Goal: Find specific page/section: Find specific page/section

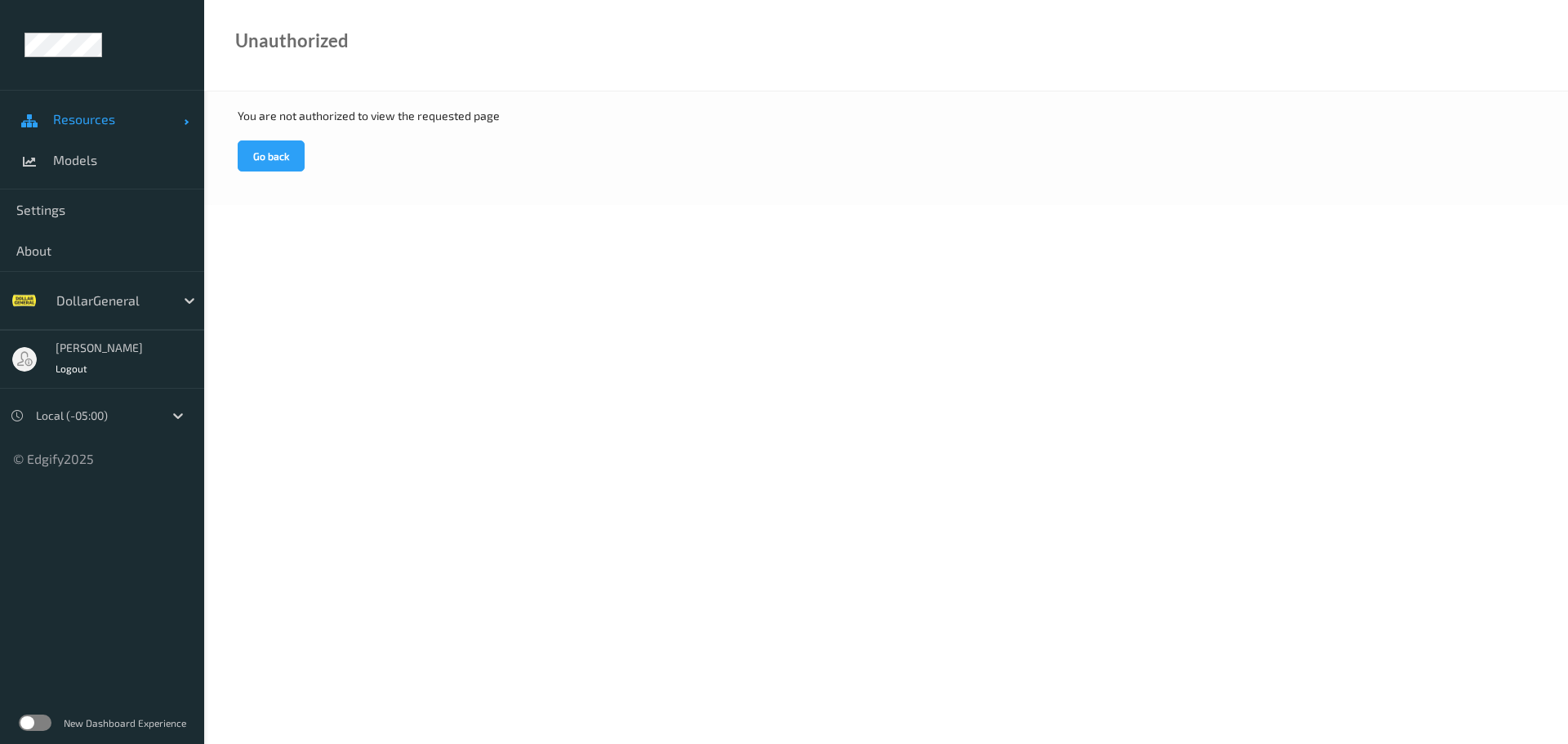
click at [74, 104] on link "Resources" at bounding box center [102, 120] width 204 height 41
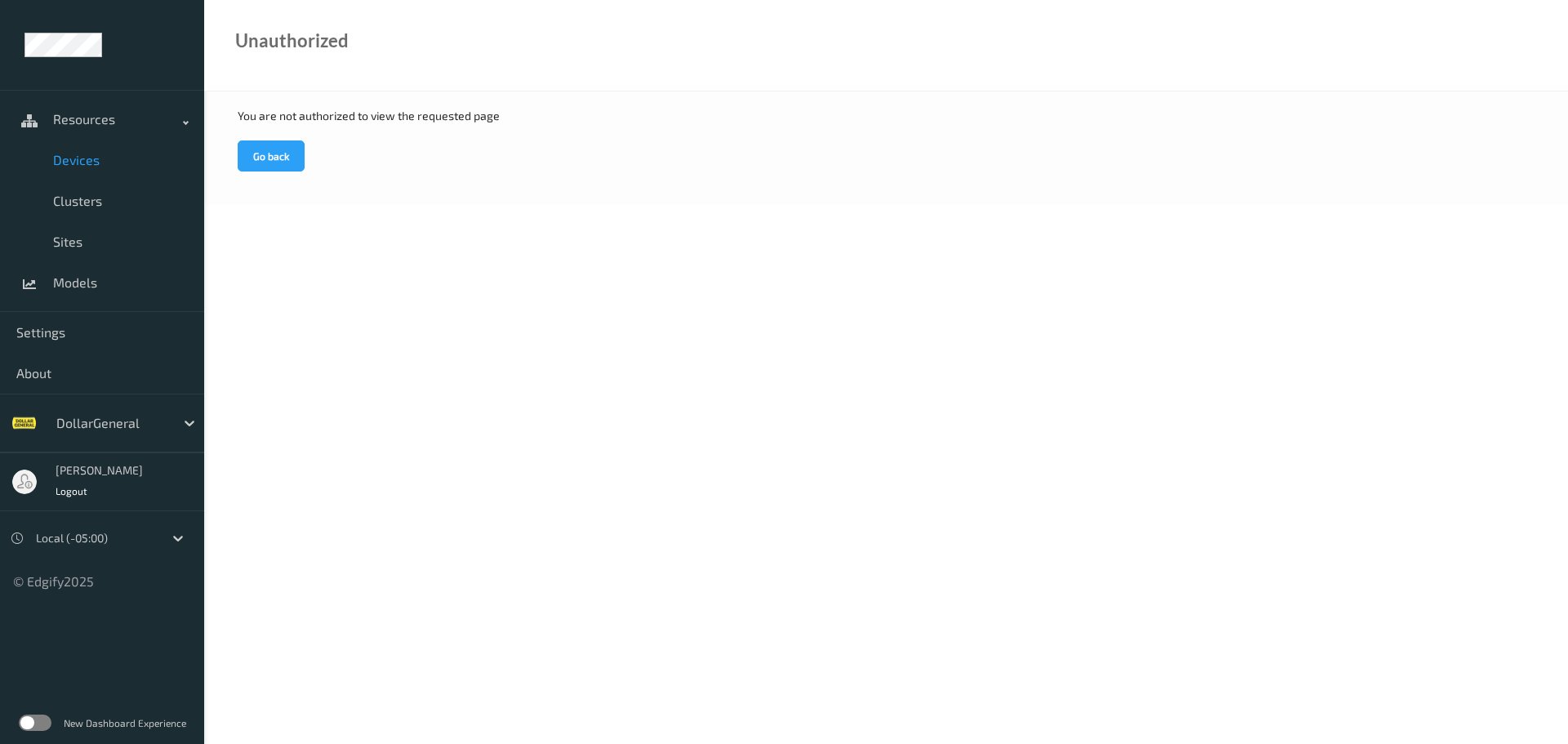
click at [94, 166] on span "Devices" at bounding box center [121, 160] width 135 height 16
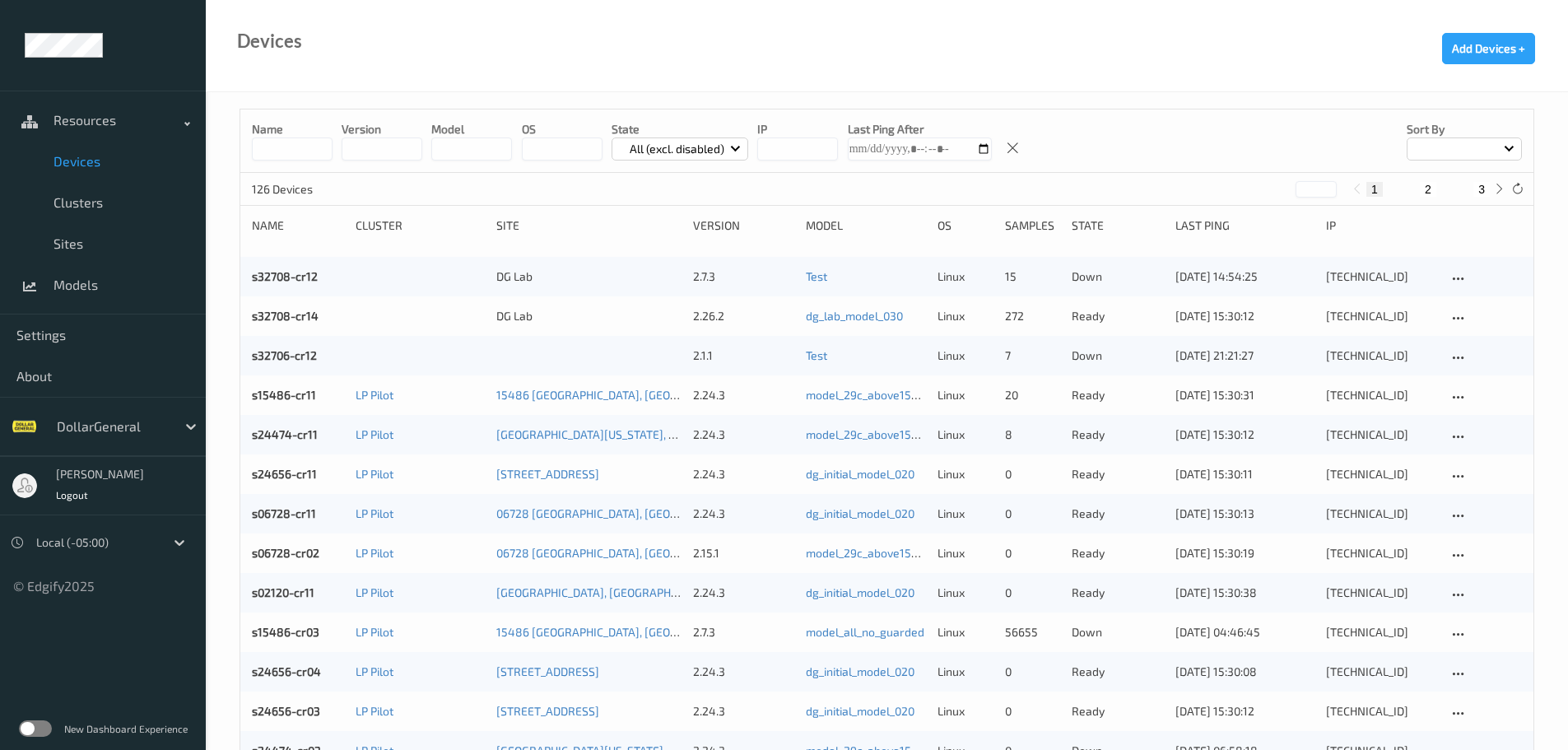
click at [303, 147] on input at bounding box center [292, 149] width 81 height 23
type input "*****"
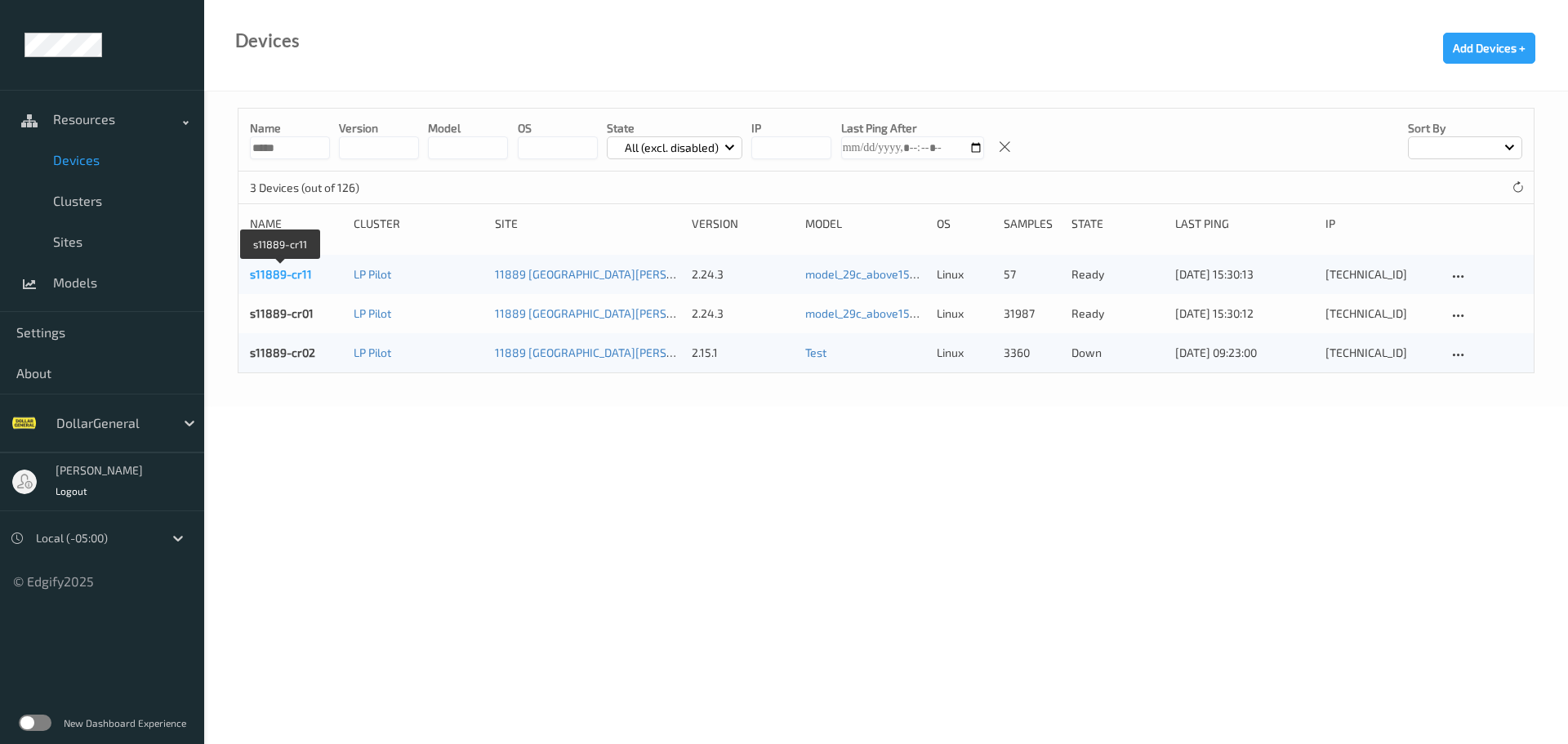
click at [289, 268] on link "s11889-cr11" at bounding box center [281, 274] width 62 height 14
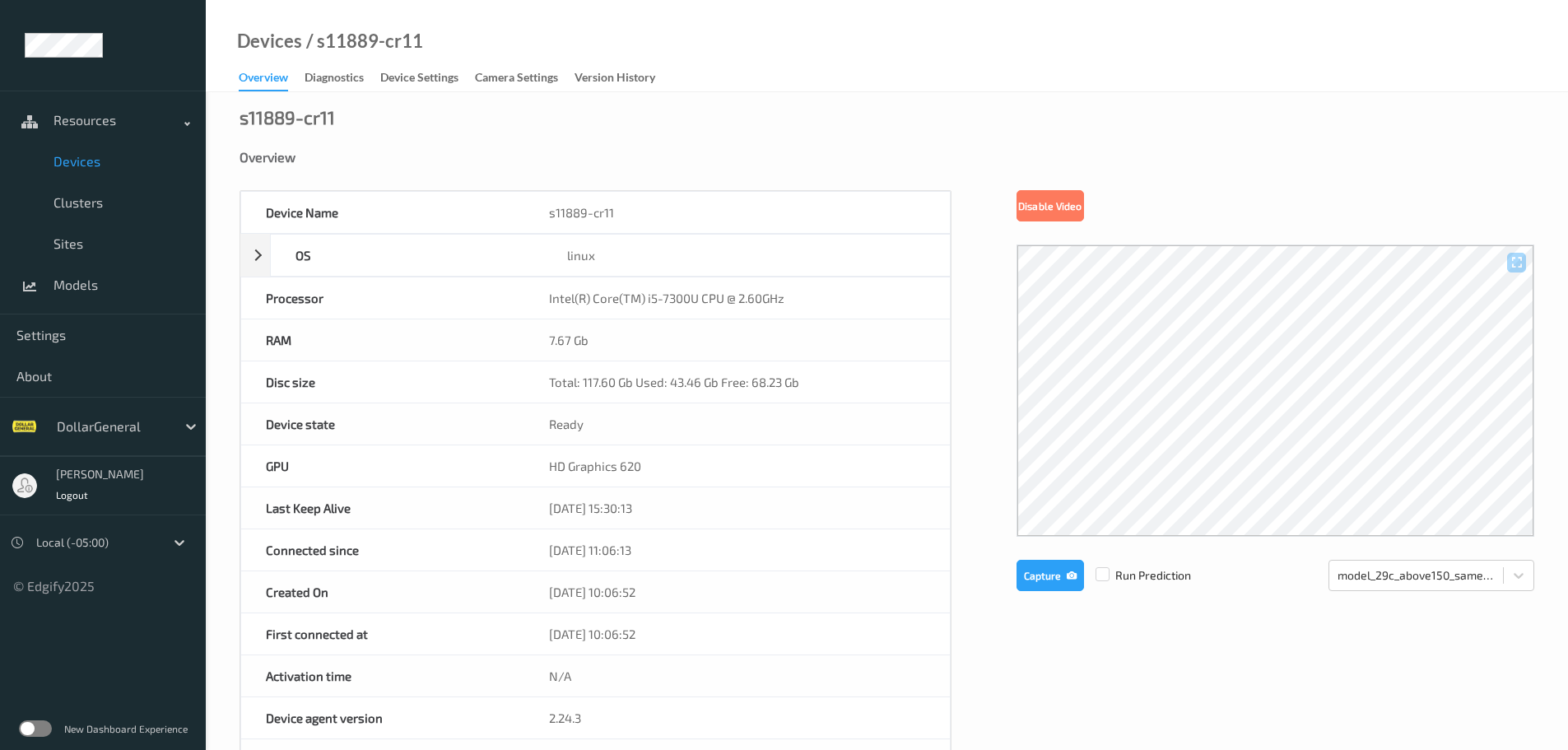
click at [89, 156] on span "Devices" at bounding box center [122, 161] width 136 height 16
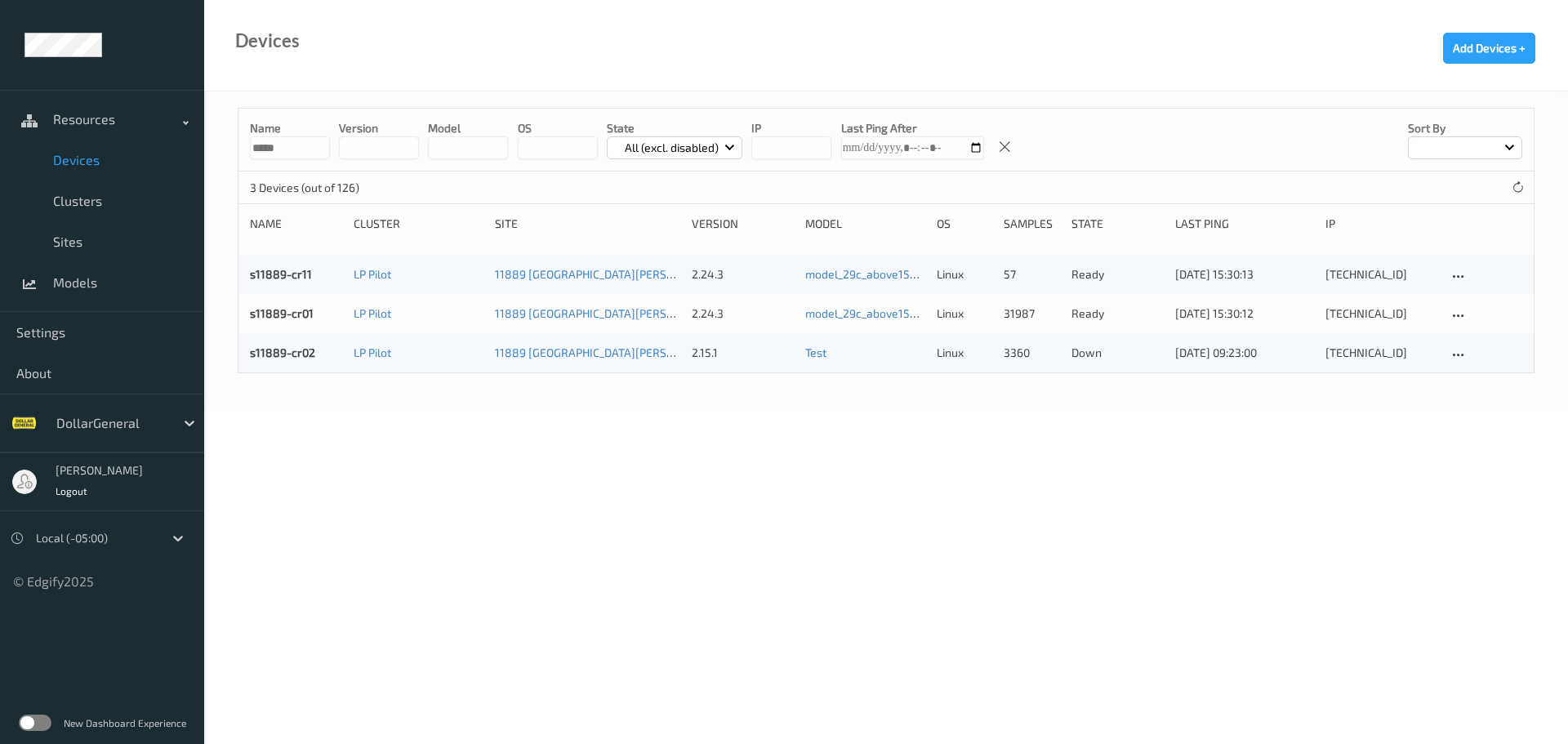
click at [511, 594] on body "Resources Devices Clusters Sites Models Settings About DollarGeneral [PERSON_NA…" at bounding box center [784, 372] width 1568 height 744
